Goal: Task Accomplishment & Management: Manage account settings

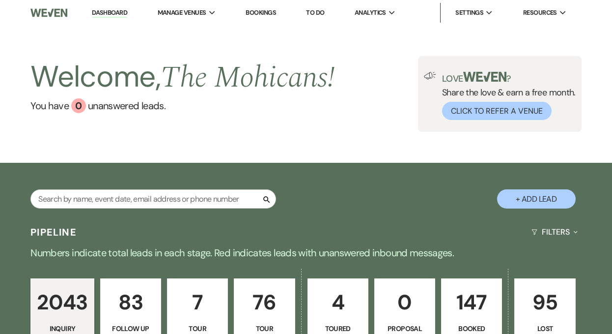
click at [100, 11] on link "Dashboard" at bounding box center [109, 12] width 35 height 9
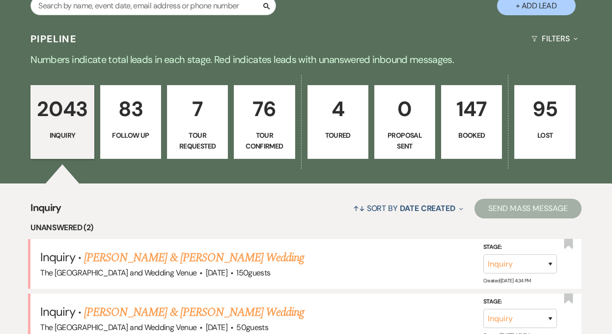
scroll to position [293, 0]
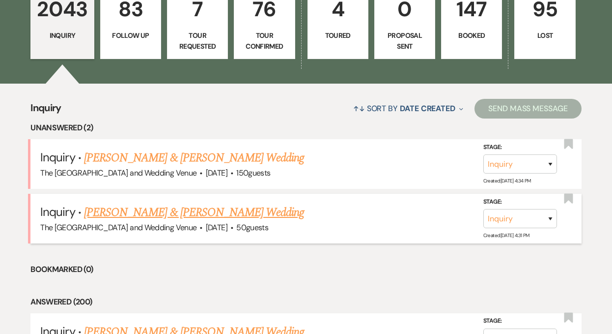
click at [183, 214] on link "[PERSON_NAME] & [PERSON_NAME] Wedding" at bounding box center [194, 212] width 220 height 18
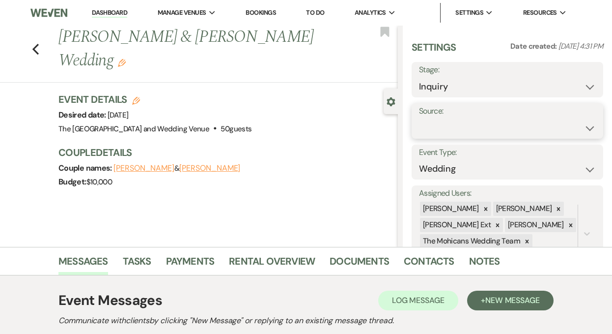
click at [456, 125] on select "Weven Venue Website Instagram Facebook Pinterest Google The Knot Wedding Wire H…" at bounding box center [507, 127] width 177 height 19
select select "5"
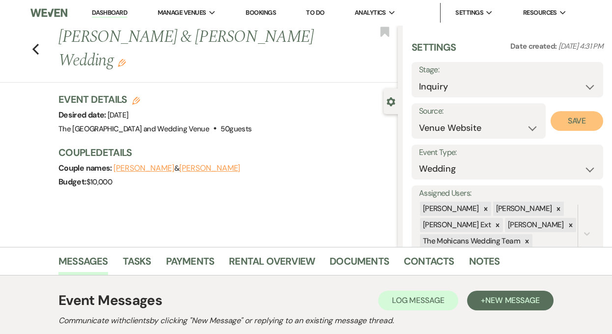
click at [579, 119] on button "Save" at bounding box center [577, 121] width 53 height 20
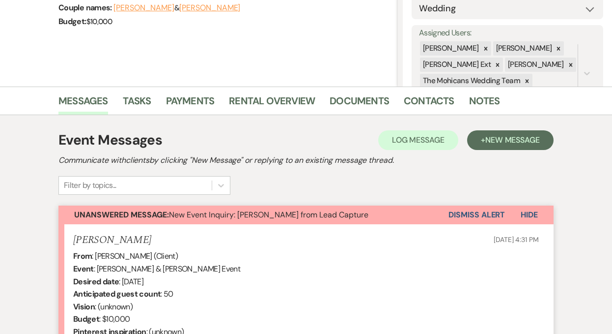
scroll to position [215, 0]
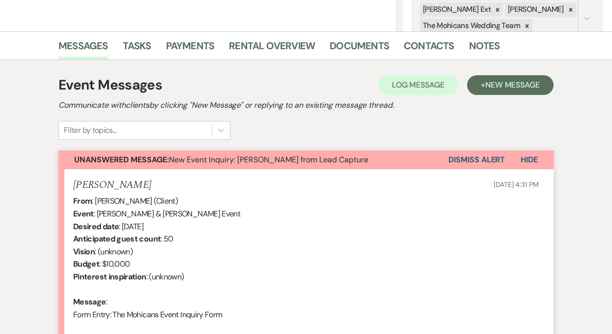
click at [468, 163] on button "Dismiss Alert" at bounding box center [477, 159] width 57 height 19
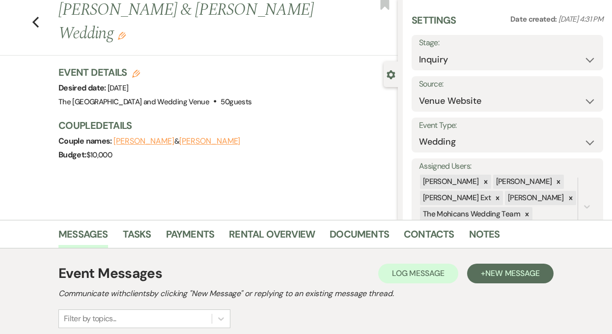
scroll to position [0, 0]
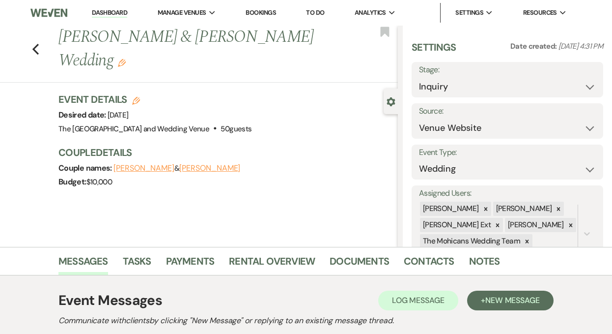
click at [113, 13] on link "Dashboard" at bounding box center [109, 12] width 35 height 9
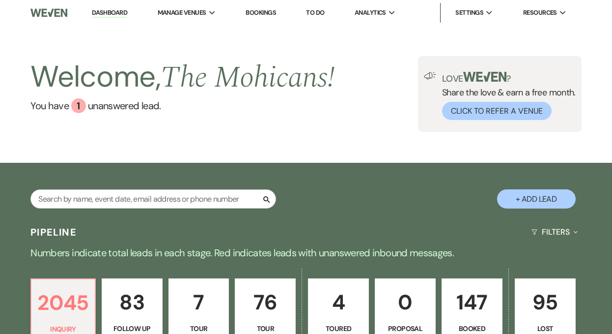
scroll to position [276, 0]
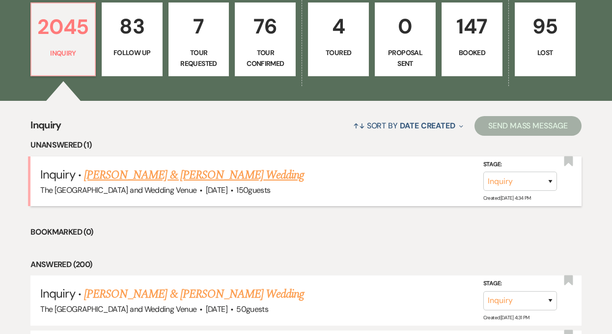
click at [173, 173] on link "[PERSON_NAME] & [PERSON_NAME] Wedding" at bounding box center [194, 175] width 220 height 18
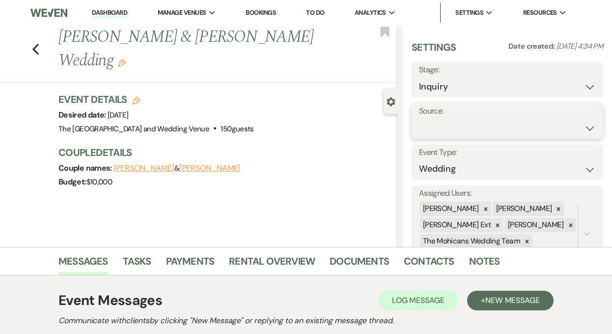
click at [470, 122] on select "Weven Venue Website Instagram Facebook Pinterest Google The Knot Wedding Wire H…" at bounding box center [507, 127] width 177 height 19
select select "5"
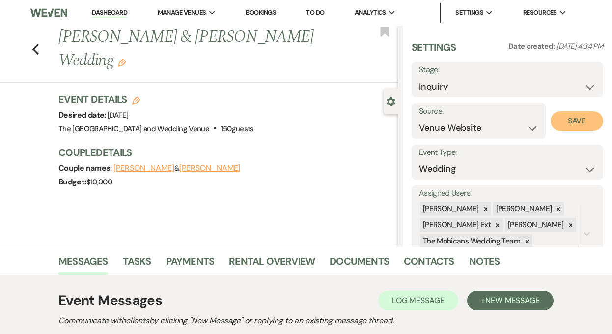
click at [565, 125] on button "Save" at bounding box center [577, 121] width 53 height 20
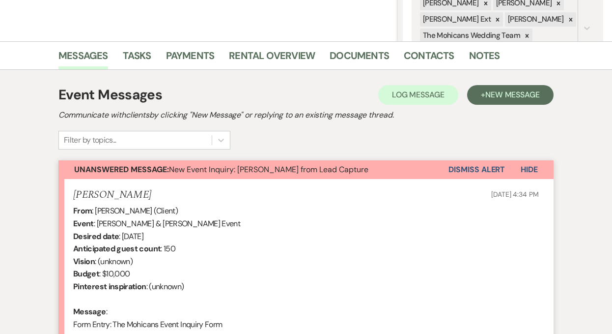
scroll to position [258, 0]
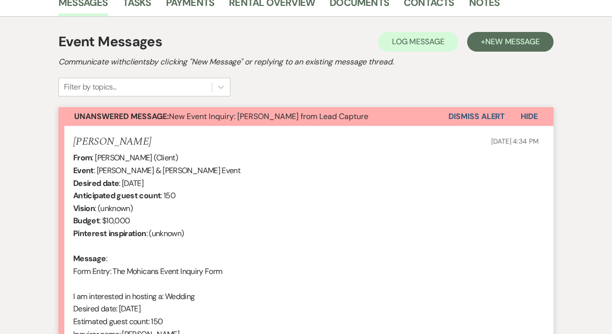
click at [470, 115] on button "Dismiss Alert" at bounding box center [477, 116] width 57 height 19
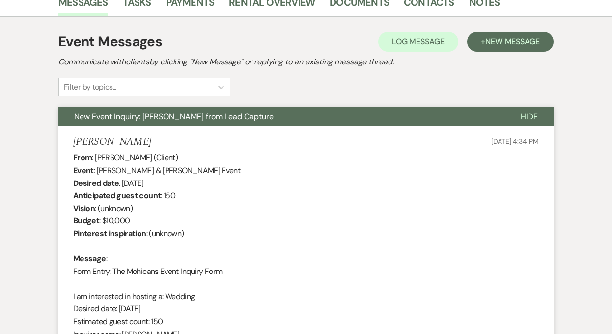
scroll to position [0, 0]
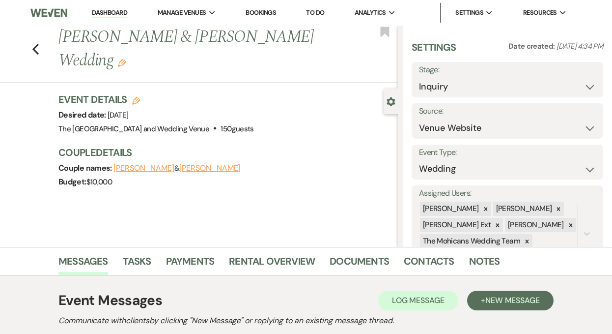
click at [101, 12] on link "Dashboard" at bounding box center [109, 12] width 35 height 9
